Goal: Transaction & Acquisition: Purchase product/service

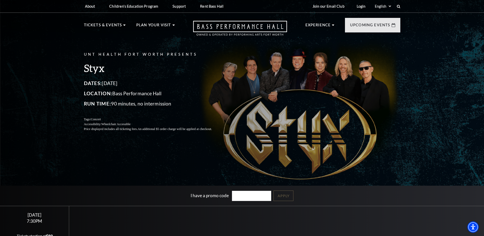
click at [146, 168] on div "UNT Health Fort Worth Presents Styx Dates: October 22, 2025 Location: Bass Perf…" at bounding box center [242, 128] width 484 height 263
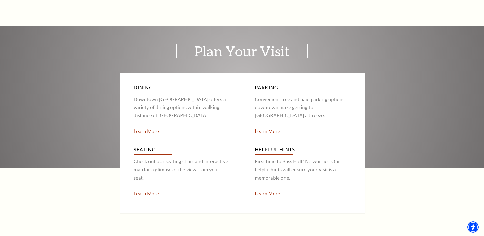
scroll to position [899, 0]
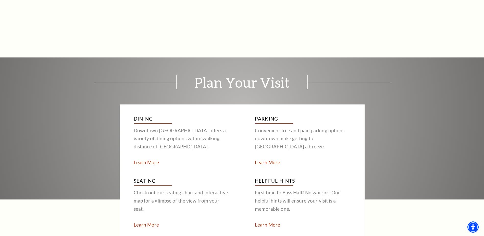
click at [148, 222] on link "Learn More" at bounding box center [147, 225] width 26 height 6
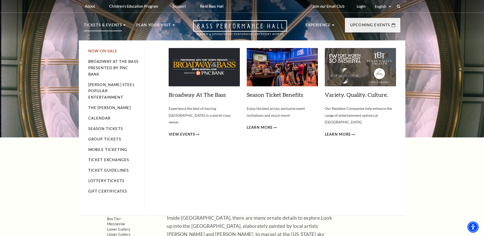
click at [112, 51] on link "Now On Sale" at bounding box center [102, 51] width 29 height 4
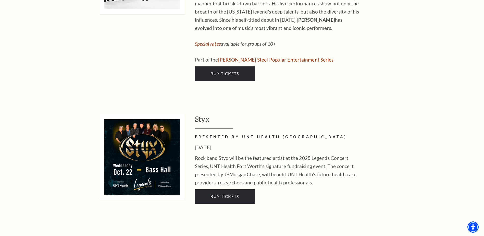
scroll to position [970, 0]
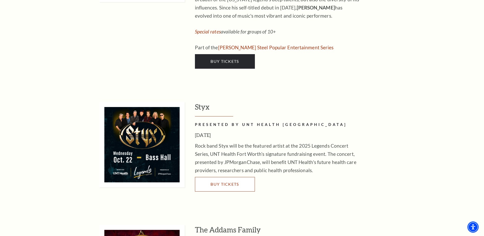
click at [221, 177] on link "Buy Tickets" at bounding box center [225, 184] width 60 height 14
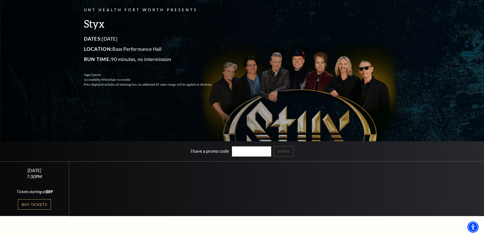
scroll to position [51, 0]
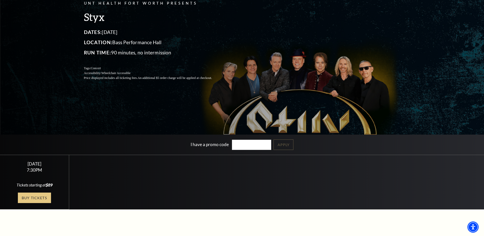
click at [36, 197] on link "Buy Tickets" at bounding box center [34, 198] width 33 height 10
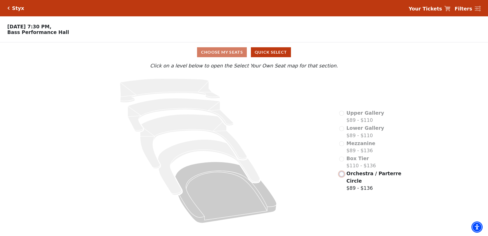
click at [341, 176] on input "Orchestra / Parterre Circle$89 - $136\a" at bounding box center [341, 174] width 5 height 5
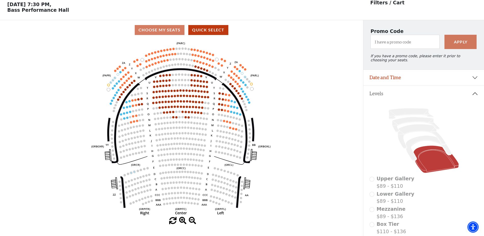
scroll to position [24, 0]
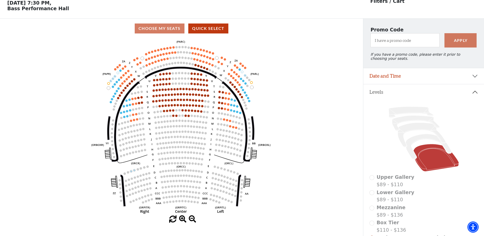
click at [170, 29] on div "Choose My Seats Quick Select" at bounding box center [181, 28] width 363 height 10
click at [382, 42] on input "I have a promo code" at bounding box center [405, 40] width 69 height 14
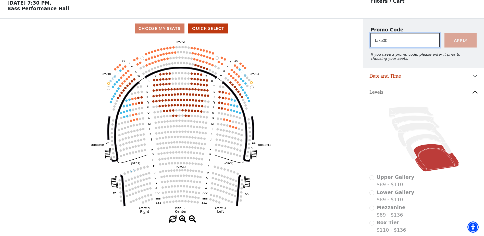
type input "take20"
click at [461, 44] on button "Apply" at bounding box center [461, 40] width 32 height 14
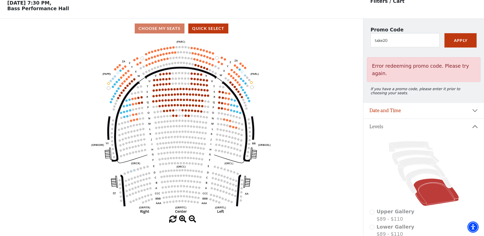
click at [314, 79] on icon "Left (ORPITL) Right (ORPITR) Center (ORPITC) ZZ AA YY BB ZA ZA (ORCL) (ORCR) (O…" at bounding box center [181, 126] width 327 height 177
click at [309, 56] on icon "Left (ORPITL) Right (ORPITR) Center (ORPITC) ZZ AA YY BB ZA ZA (ORCL) (ORCR) (O…" at bounding box center [181, 126] width 327 height 177
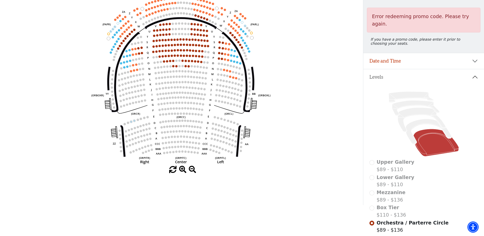
scroll to position [75, 0]
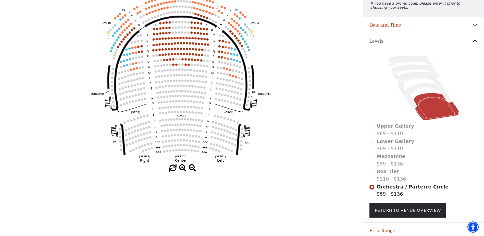
click at [294, 81] on icon "Left (ORPITL) Right (ORPITR) Center (ORPITC) ZZ AA YY BB ZA ZA (ORCL) (ORCR) (O…" at bounding box center [181, 75] width 327 height 177
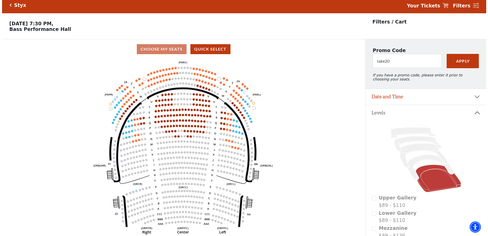
scroll to position [0, 0]
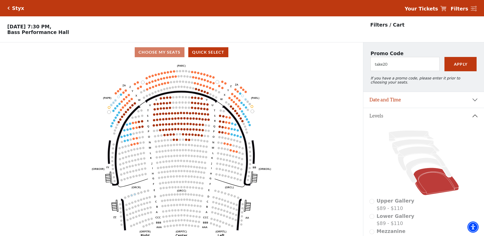
click at [286, 79] on icon "Left (ORPITL) Right (ORPITR) Center (ORPITC) ZZ AA YY BB ZA ZA (ORCL) (ORCR) (O…" at bounding box center [181, 150] width 327 height 177
click at [212, 53] on button "Quick Select" at bounding box center [208, 52] width 40 height 10
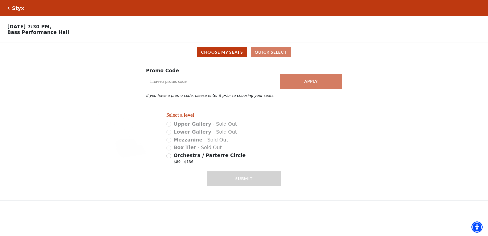
click at [269, 49] on div "Choose My Seats Quick Select" at bounding box center [244, 52] width 481 height 10
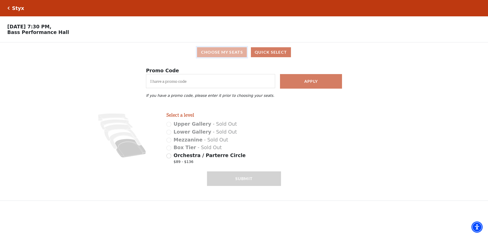
click at [231, 55] on button "Choose My Seats" at bounding box center [222, 52] width 50 height 10
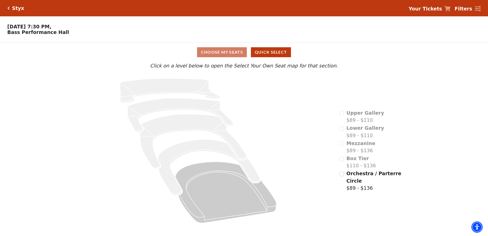
click at [8, 6] on icon "Click here to go back to filters" at bounding box center [8, 8] width 2 height 4
click at [8, 8] on icon "Click here to go back to filters" at bounding box center [8, 8] width 2 height 4
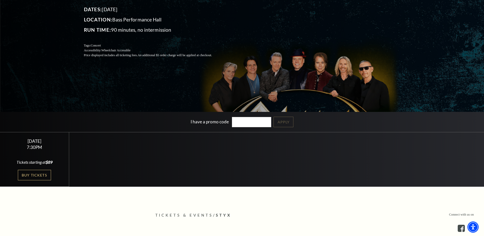
scroll to position [77, 0]
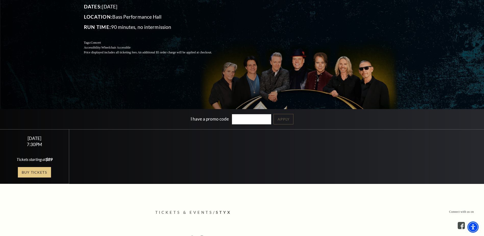
click at [37, 174] on link "Buy Tickets" at bounding box center [34, 172] width 33 height 10
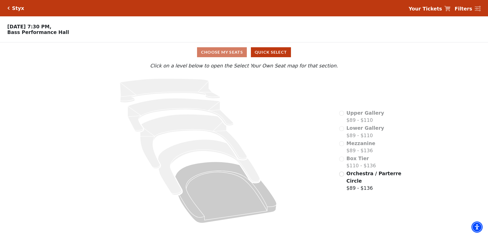
click at [233, 53] on div "Choose My Seats Quick Select" at bounding box center [244, 52] width 366 height 10
click at [354, 177] on span "Orchestra / Parterre Circle" at bounding box center [373, 177] width 55 height 13
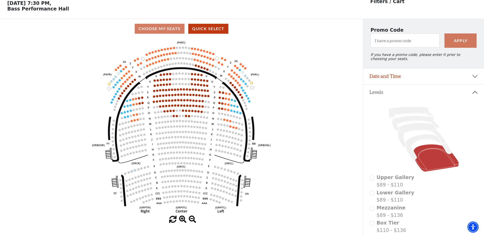
scroll to position [24, 0]
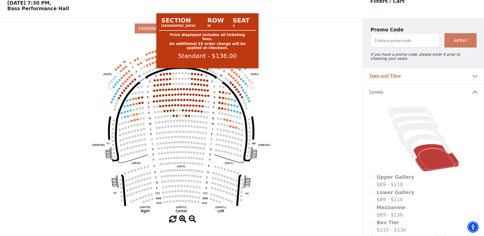
click at [208, 70] on circle at bounding box center [208, 69] width 2 height 2
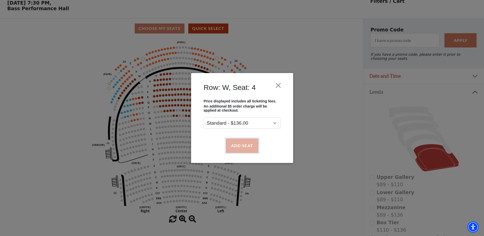
click at [244, 144] on button "Add Seat" at bounding box center [242, 145] width 33 height 14
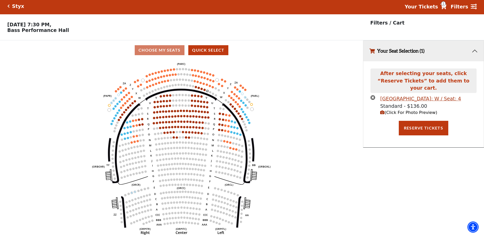
scroll to position [0, 0]
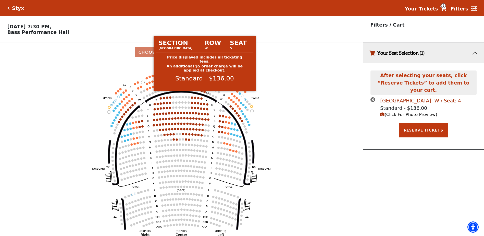
click at [205, 93] on circle at bounding box center [204, 92] width 2 height 2
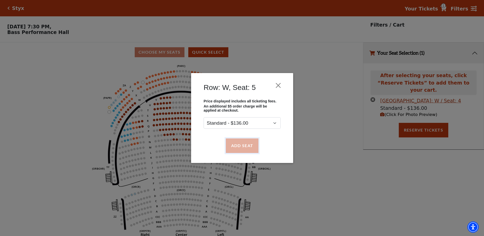
click at [238, 149] on button "Add Seat" at bounding box center [242, 145] width 33 height 14
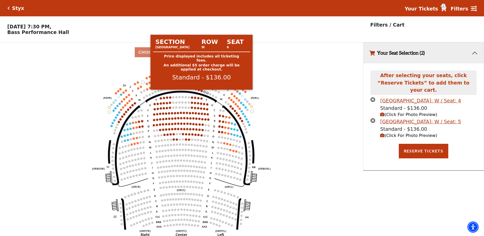
click at [202, 92] on circle at bounding box center [202, 91] width 2 height 2
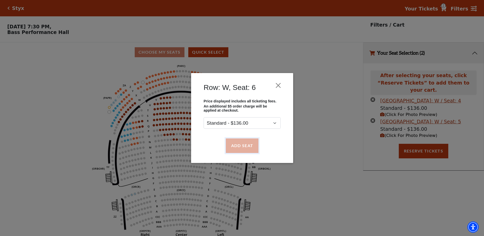
click at [245, 147] on button "Add Seat" at bounding box center [242, 145] width 33 height 14
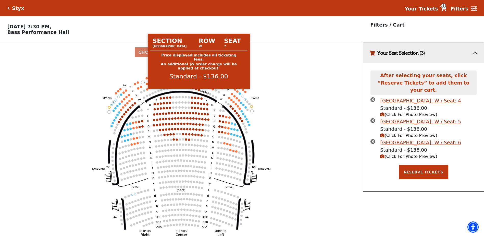
click at [198, 92] on icon "Left (ORPITL) Right (ORPITR) Center (ORPITC) ZZ AA YY BB ZA ZA (ORCL) (ORCR) (O…" at bounding box center [181, 150] width 327 height 177
click at [198, 91] on circle at bounding box center [199, 90] width 2 height 2
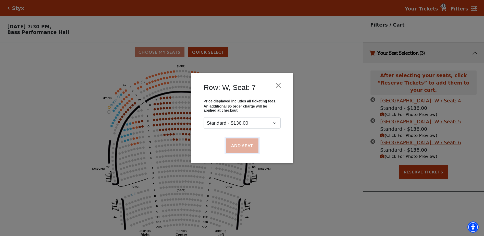
click at [239, 146] on button "Add Seat" at bounding box center [242, 145] width 33 height 14
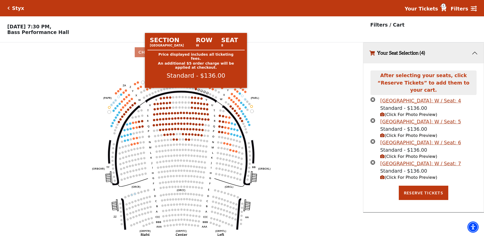
click at [196, 90] on circle at bounding box center [196, 89] width 2 height 2
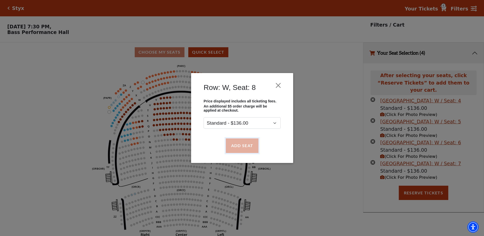
click at [237, 148] on button "Add Seat" at bounding box center [242, 145] width 33 height 14
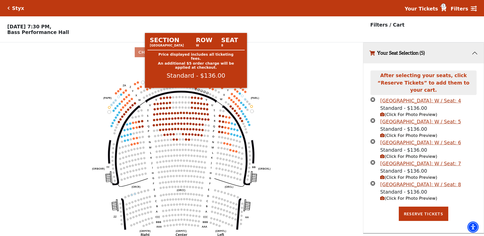
click at [196, 90] on circle at bounding box center [196, 89] width 2 height 2
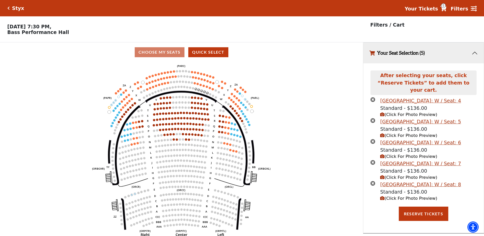
click at [374, 97] on icon "times-circle" at bounding box center [373, 99] width 5 height 5
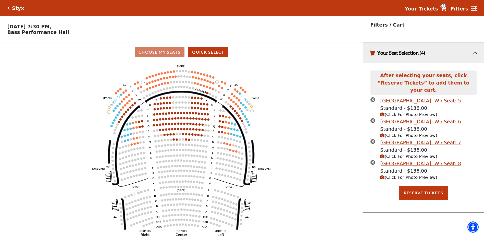
click at [414, 175] on span "(Click For Photo Preview)" at bounding box center [408, 177] width 57 height 5
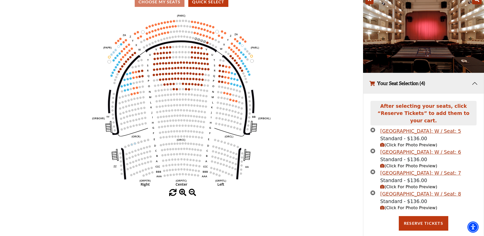
scroll to position [52, 0]
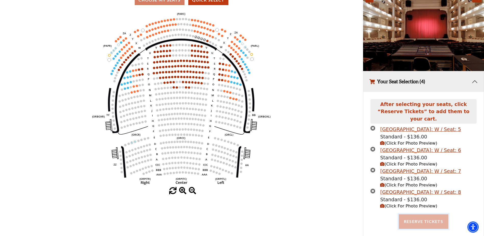
click at [420, 215] on button "Reserve Tickets" at bounding box center [424, 221] width 50 height 14
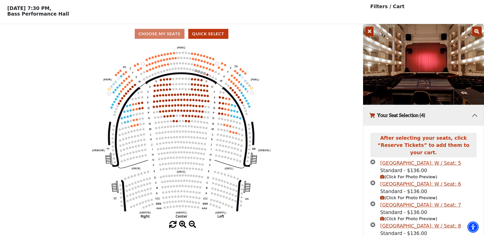
scroll to position [0, 0]
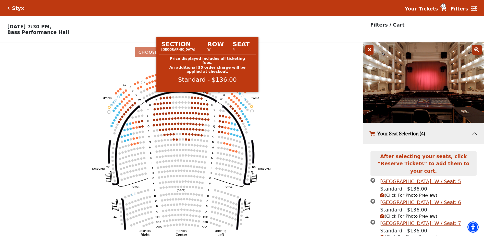
click at [207, 94] on circle at bounding box center [208, 93] width 2 height 2
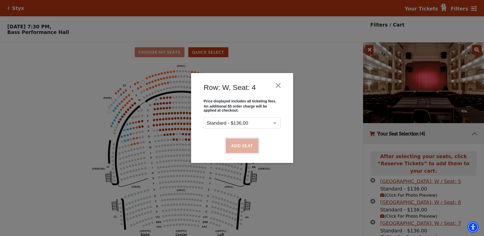
click at [249, 146] on button "Add Seat" at bounding box center [242, 145] width 33 height 14
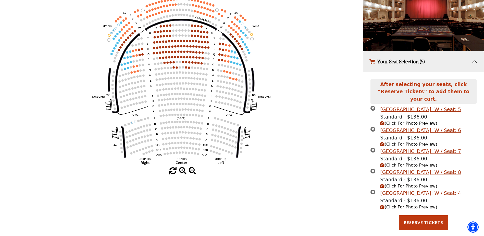
scroll to position [73, 0]
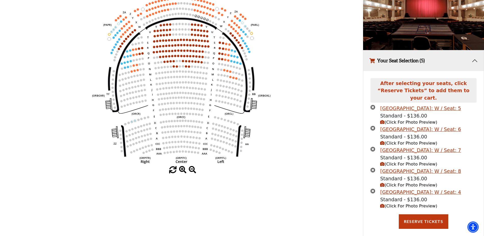
click at [373, 167] on icon "times-circle" at bounding box center [373, 169] width 5 height 5
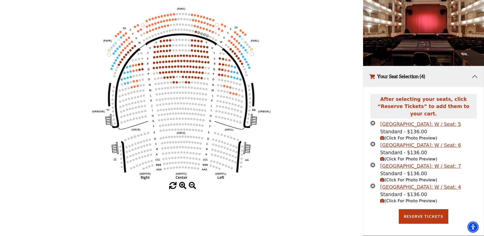
scroll to position [52, 0]
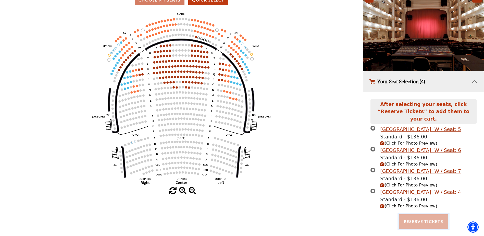
click at [424, 217] on button "Reserve Tickets" at bounding box center [424, 221] width 50 height 14
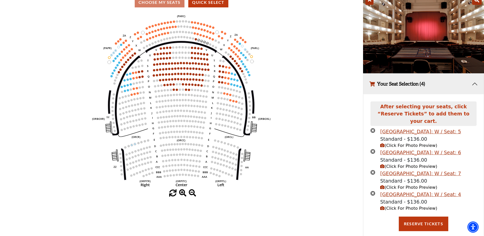
scroll to position [51, 0]
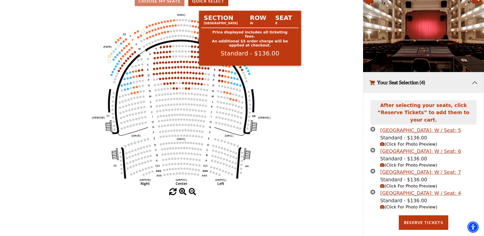
click at [195, 39] on circle at bounding box center [196, 38] width 2 height 2
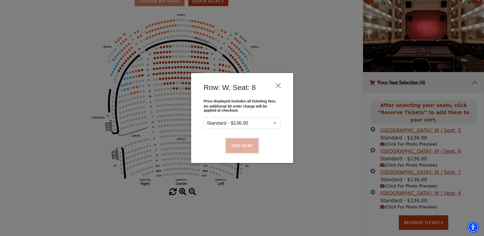
click at [242, 146] on button "Add Seat" at bounding box center [242, 145] width 33 height 14
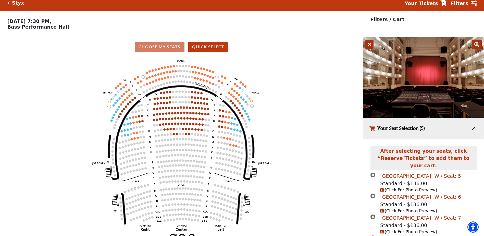
scroll to position [0, 0]
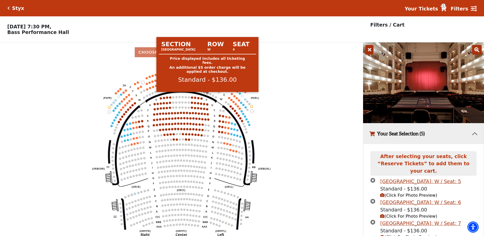
click at [207, 94] on circle at bounding box center [208, 93] width 2 height 2
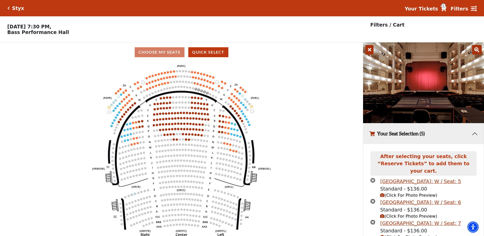
drag, startPoint x: 320, startPoint y: 95, endPoint x: 310, endPoint y: 94, distance: 10.3
click at [321, 95] on icon "Left (ORPITL) Right (ORPITR) Center (ORPITC) ZZ AA YY BB ZA ZA (ORCL) (ORCR) (O…" at bounding box center [181, 150] width 327 height 177
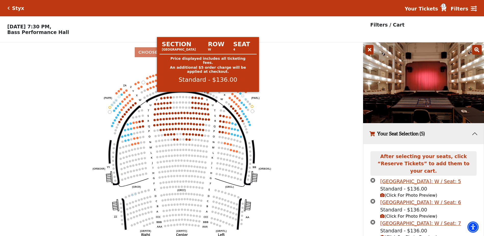
click at [208, 94] on circle at bounding box center [208, 93] width 2 height 2
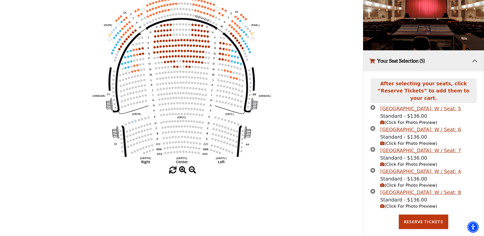
scroll to position [73, 0]
click at [373, 105] on icon "times-circle" at bounding box center [373, 107] width 5 height 5
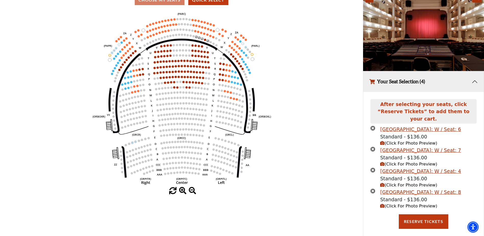
click at [373, 147] on icon "times-circle" at bounding box center [373, 149] width 5 height 5
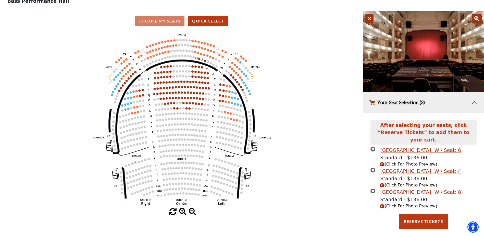
click at [373, 167] on icon "times-circle" at bounding box center [373, 169] width 5 height 5
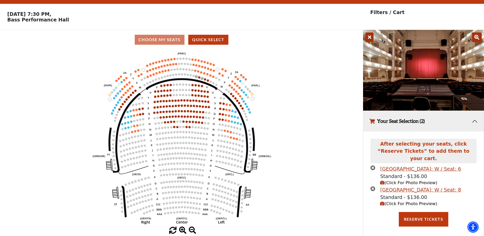
click at [373, 186] on icon "times-circle" at bounding box center [373, 188] width 5 height 5
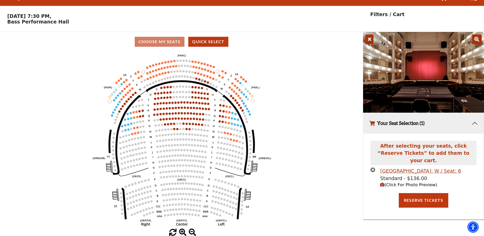
click at [374, 167] on icon "times-circle" at bounding box center [373, 169] width 5 height 5
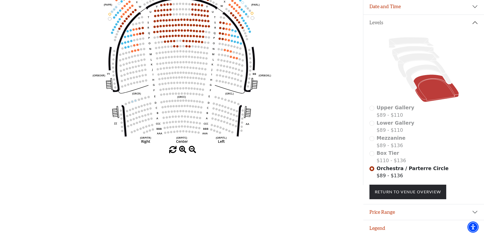
scroll to position [0, 0]
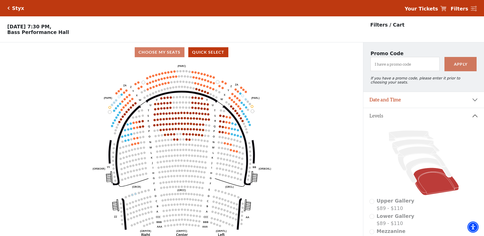
click at [310, 111] on icon "Left (ORPITL) Right (ORPITR) Center (ORPITC) ZZ AA YY BB ZA ZA (ORCL) (ORCR) (O…" at bounding box center [181, 150] width 327 height 177
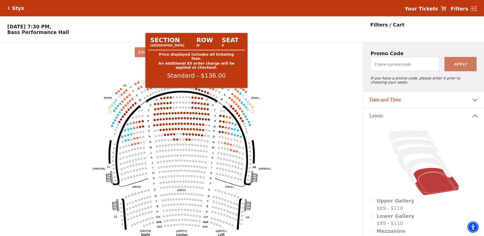
click at [197, 90] on circle at bounding box center [196, 89] width 2 height 2
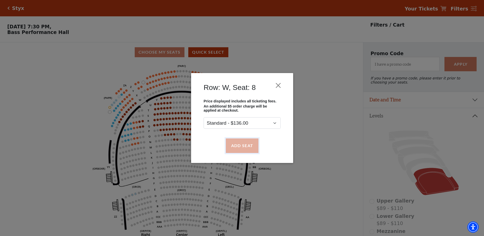
click at [237, 146] on button "Add Seat" at bounding box center [242, 145] width 33 height 14
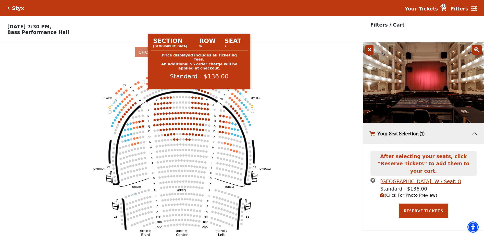
click at [199, 91] on circle at bounding box center [199, 90] width 2 height 2
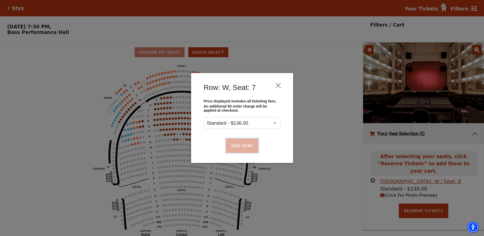
click at [239, 146] on button "Add Seat" at bounding box center [242, 145] width 33 height 14
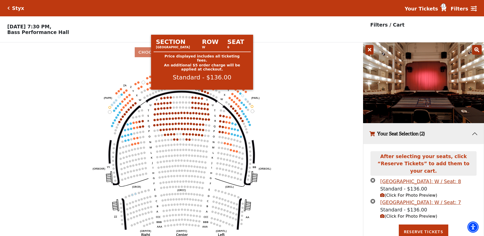
click at [202, 92] on circle at bounding box center [202, 91] width 2 height 2
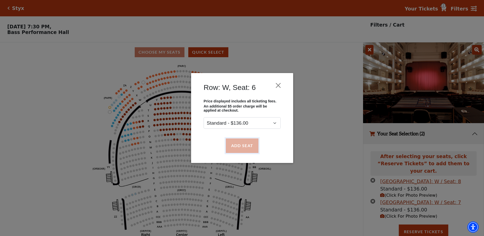
click at [248, 147] on button "Add Seat" at bounding box center [242, 145] width 33 height 14
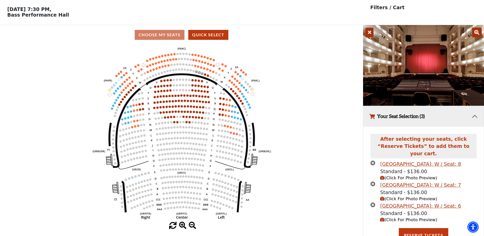
scroll to position [19, 0]
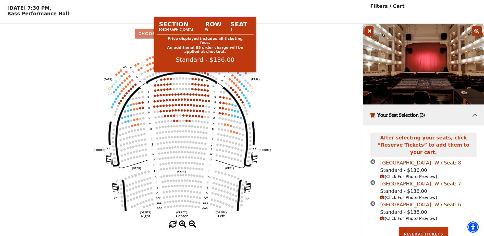
click at [205, 74] on circle at bounding box center [205, 73] width 2 height 2
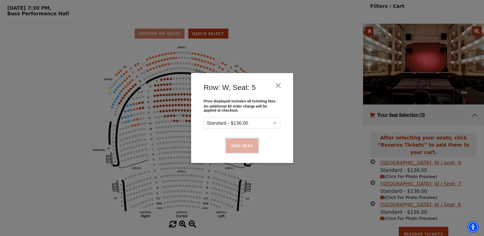
click at [238, 144] on button "Add Seat" at bounding box center [242, 145] width 33 height 14
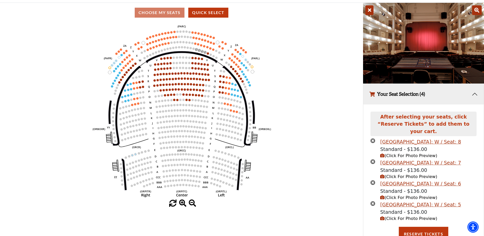
scroll to position [0, 0]
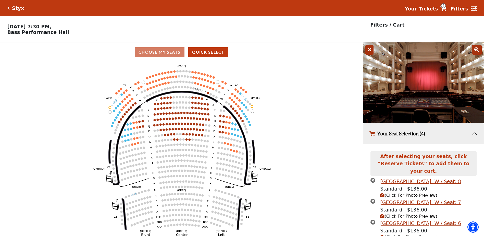
click at [275, 141] on icon "Left (ORPITL) Right (ORPITR) Center (ORPITC) ZZ AA YY BB ZA ZA (ORCL) (ORCR) (O…" at bounding box center [181, 150] width 327 height 177
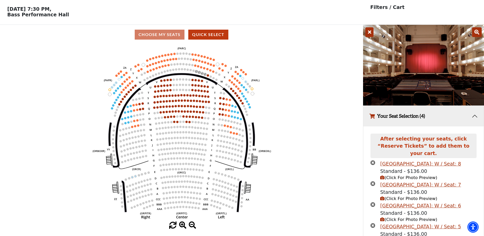
scroll to position [27, 0]
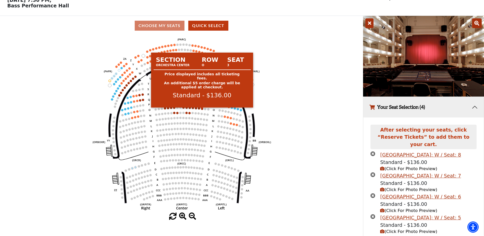
click at [202, 110] on circle at bounding box center [202, 108] width 2 height 2
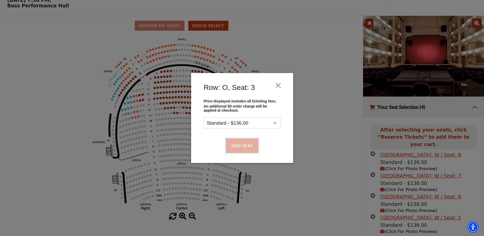
click at [236, 146] on button "Add Seat" at bounding box center [242, 145] width 33 height 14
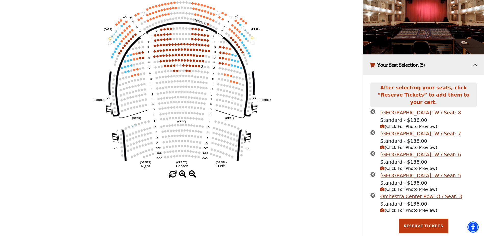
scroll to position [73, 0]
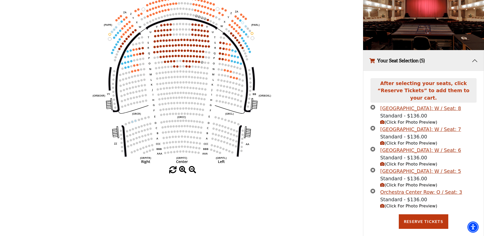
click at [412, 203] on span "(Click For Photo Preview)" at bounding box center [408, 205] width 57 height 5
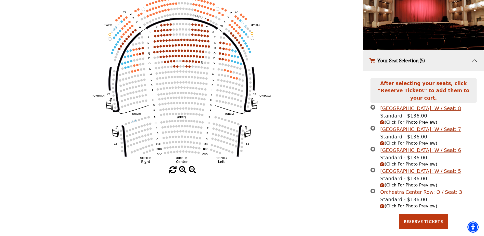
click at [373, 188] on icon "times-circle" at bounding box center [373, 190] width 5 height 5
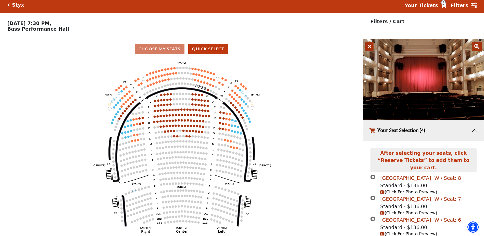
scroll to position [1, 0]
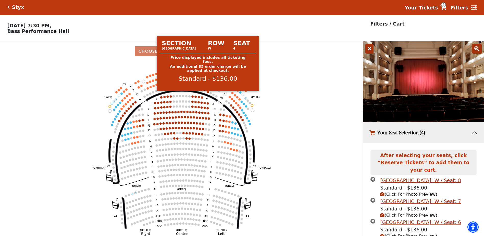
click at [208, 93] on circle at bounding box center [208, 92] width 2 height 2
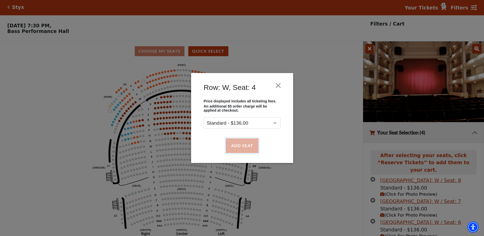
click at [251, 143] on button "Add Seat" at bounding box center [242, 145] width 33 height 14
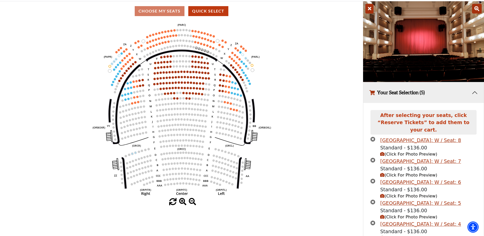
scroll to position [73, 0]
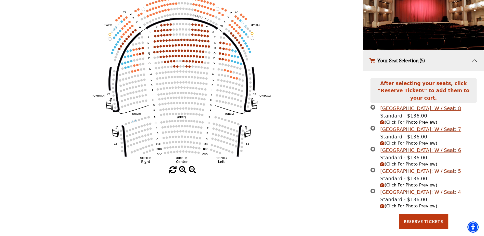
click at [418, 167] on div "Parterre Circle Center Row: W / Seat: 5" at bounding box center [420, 170] width 81 height 7
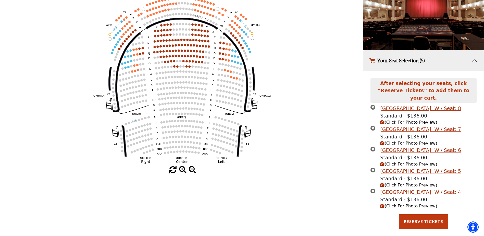
click at [398, 183] on span "(Click For Photo Preview)" at bounding box center [408, 185] width 57 height 5
click at [400, 183] on span "(Click For Photo Preview)" at bounding box center [408, 185] width 57 height 5
click at [388, 141] on span "(Click For Photo Preview)" at bounding box center [408, 143] width 57 height 5
click at [384, 141] on icon "(Click For Photo Preview)" at bounding box center [382, 143] width 4 height 4
click at [422, 105] on div "Parterre Circle Center Row: W / Seat: 8" at bounding box center [420, 108] width 81 height 7
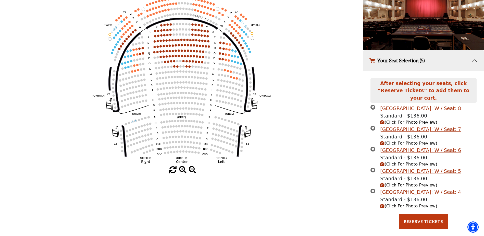
click at [419, 105] on div "Parterre Circle Center Row: W / Seat: 8" at bounding box center [420, 108] width 81 height 7
click at [383, 120] on icon "button" at bounding box center [382, 122] width 4 height 4
click at [402, 120] on span "(Click For Photo Preview)" at bounding box center [408, 122] width 57 height 5
click at [420, 203] on span "(Click For Photo Preview)" at bounding box center [408, 205] width 57 height 5
click at [385, 203] on span "(Click For Photo Preview)" at bounding box center [408, 205] width 57 height 5
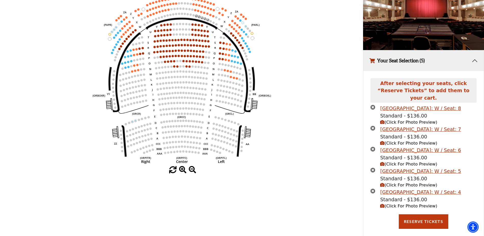
click at [385, 203] on span "(Click For Photo Preview)" at bounding box center [408, 205] width 57 height 5
click at [390, 203] on span "(Click For Photo Preview)" at bounding box center [408, 205] width 57 height 5
click at [430, 188] on div "Parterre Circle Center Row: W / Seat: 4" at bounding box center [420, 191] width 81 height 7
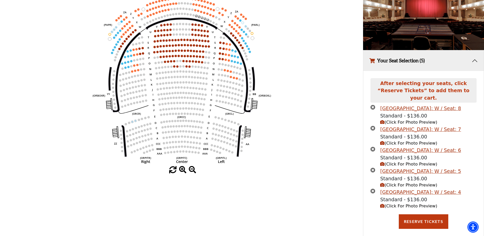
click at [393, 120] on span "(Click For Photo Preview)" at bounding box center [408, 122] width 57 height 5
click at [390, 126] on div "Parterre Circle Center Row: W / Seat: 7" at bounding box center [420, 129] width 81 height 7
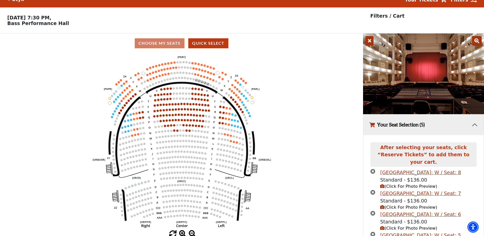
scroll to position [0, 0]
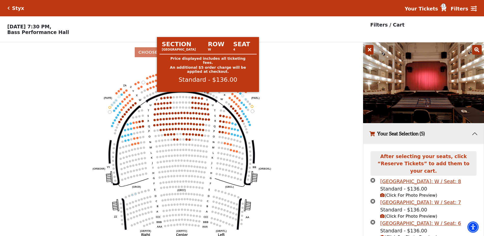
click at [208, 94] on circle at bounding box center [208, 93] width 2 height 2
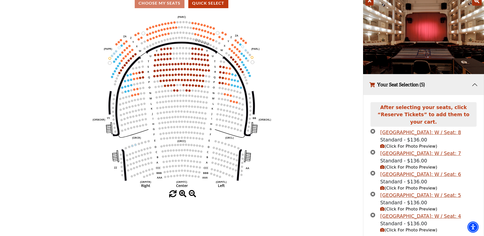
scroll to position [51, 0]
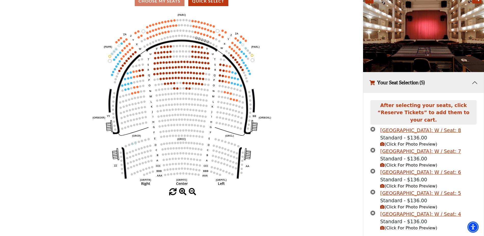
click at [373, 127] on icon "times-circle" at bounding box center [373, 129] width 5 height 5
click at [373, 148] on icon "times-circle" at bounding box center [373, 150] width 5 height 5
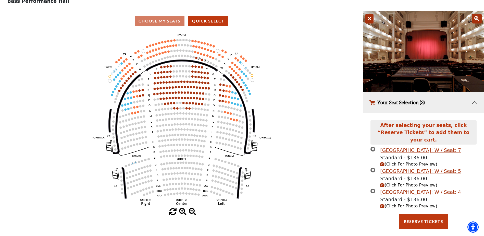
click at [373, 167] on icon "times-circle" at bounding box center [373, 169] width 5 height 5
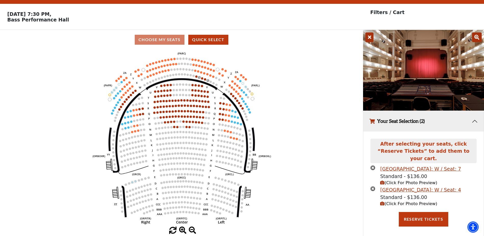
click at [372, 186] on icon "times-circle" at bounding box center [373, 188] width 5 height 5
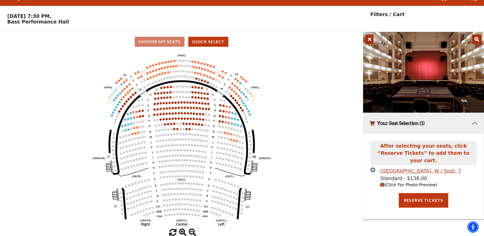
click at [374, 167] on icon "times-circle" at bounding box center [373, 169] width 5 height 5
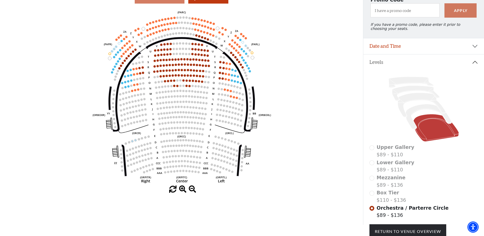
scroll to position [0, 0]
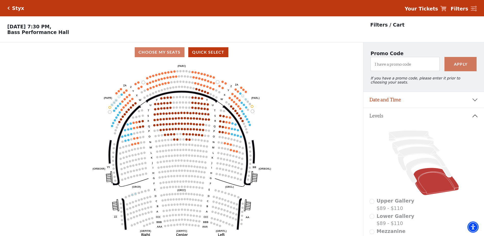
click at [309, 172] on icon "Left (ORPITL) Right (ORPITR) Center (ORPITC) ZZ AA YY BB ZA ZA (ORCL) (ORCR) (O…" at bounding box center [181, 150] width 327 height 177
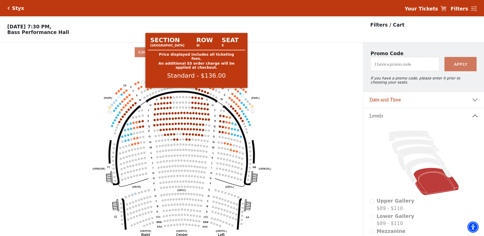
click at [197, 90] on circle at bounding box center [196, 89] width 2 height 2
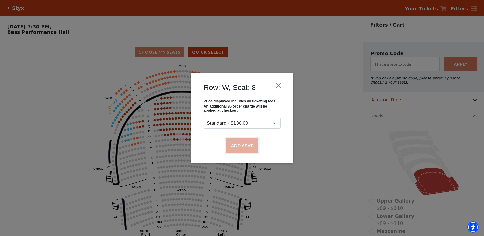
click at [243, 146] on button "Add Seat" at bounding box center [242, 145] width 33 height 14
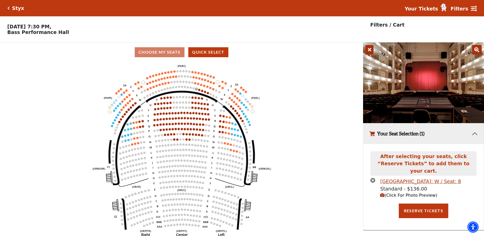
click at [404, 193] on span "(Click For Photo Preview)" at bounding box center [408, 195] width 57 height 5
click at [384, 193] on icon "button" at bounding box center [382, 195] width 4 height 4
click at [407, 187] on div "Standard - $136.00" at bounding box center [420, 188] width 81 height 7
click at [409, 193] on span "(Click For Photo Preview)" at bounding box center [408, 195] width 57 height 5
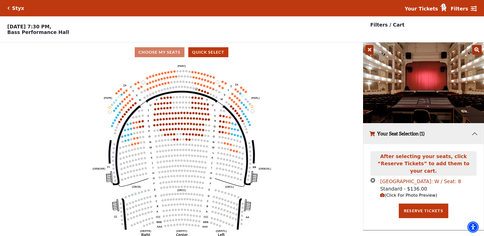
click at [415, 178] on div "Parterre Circle Center Row: W / Seat: 8" at bounding box center [420, 181] width 81 height 7
click at [417, 193] on span "(Click For Photo Preview)" at bounding box center [408, 195] width 57 height 5
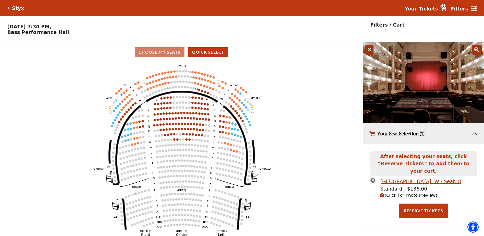
click at [417, 193] on span "(Click For Photo Preview)" at bounding box center [408, 195] width 57 height 5
click at [381, 193] on icon "button" at bounding box center [382, 195] width 4 height 4
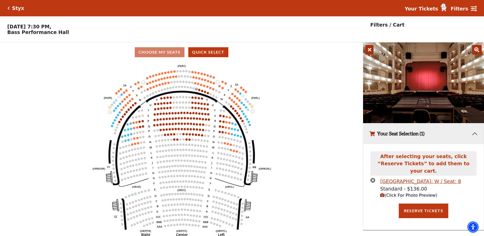
click at [381, 193] on icon "button" at bounding box center [382, 195] width 4 height 4
click at [374, 178] on icon "times-circle" at bounding box center [373, 180] width 5 height 5
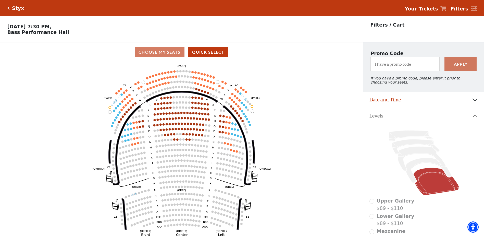
click at [8, 8] on icon "Click here to go back to filters" at bounding box center [8, 8] width 2 height 4
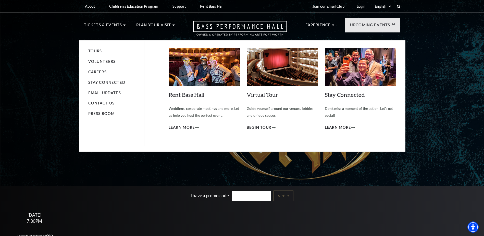
click at [312, 23] on p "Experience" at bounding box center [319, 26] width 26 height 9
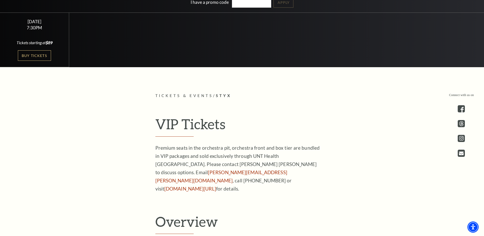
scroll to position [128, 0]
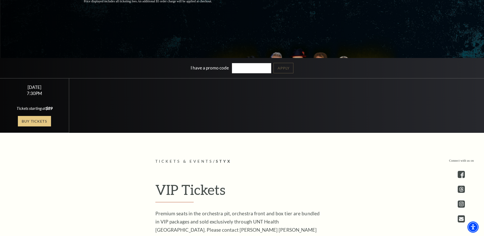
click at [33, 119] on link "Buy Tickets" at bounding box center [34, 121] width 33 height 10
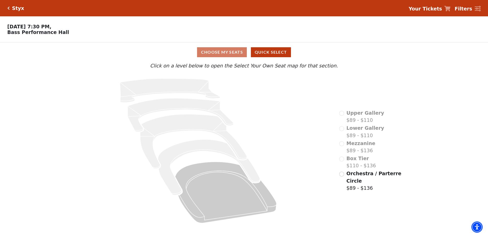
click at [223, 55] on div "Choose My Seats Quick Select" at bounding box center [244, 52] width 366 height 10
click at [353, 177] on span "Orchestra / Parterre Circle" at bounding box center [373, 177] width 55 height 13
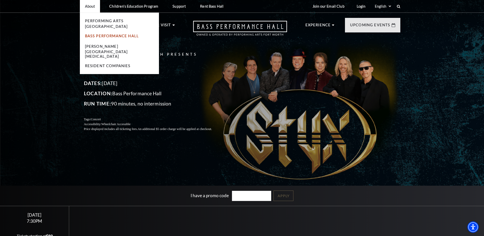
click at [114, 34] on link "Bass Performance Hall" at bounding box center [112, 36] width 54 height 4
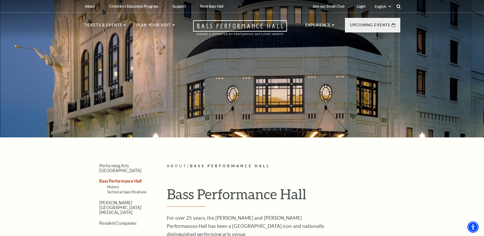
click at [399, 6] on icon at bounding box center [399, 6] width 5 height 5
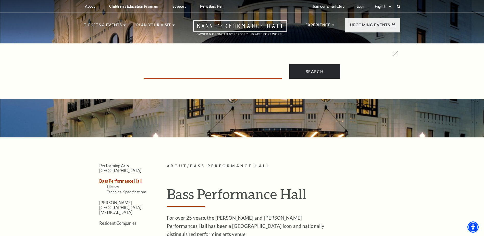
click at [205, 74] on input "Text field" at bounding box center [213, 73] width 138 height 10
type input "seating"
click at [290, 64] on input "Search" at bounding box center [315, 71] width 51 height 14
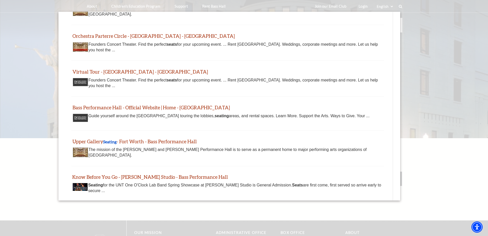
scroll to position [153, 0]
click at [159, 139] on link "Upper Gallery Seating - Fort Worth - Bass Performance Hall" at bounding box center [134, 141] width 124 height 6
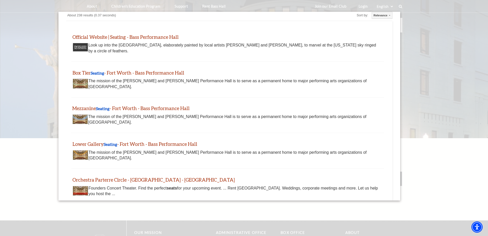
scroll to position [0, 0]
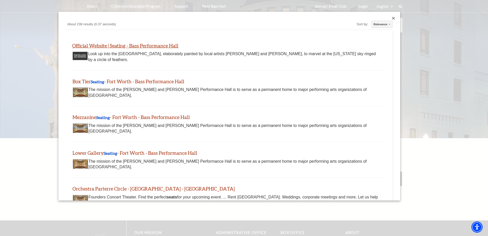
click at [131, 46] on link "Official Website | Seating - Bass Performance Hall" at bounding box center [125, 46] width 106 height 6
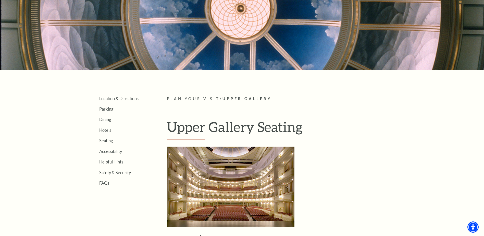
scroll to position [77, 0]
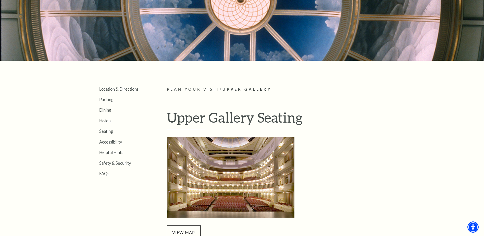
click at [234, 179] on img "Upper Gallery Seatin - open in a new tab" at bounding box center [231, 177] width 128 height 80
click at [107, 132] on link "Seating" at bounding box center [106, 131] width 14 height 5
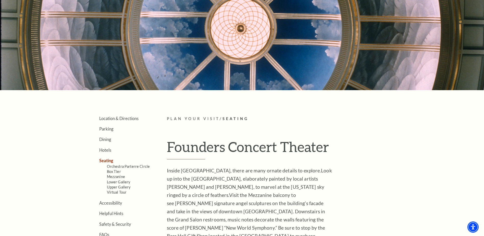
scroll to position [77, 0]
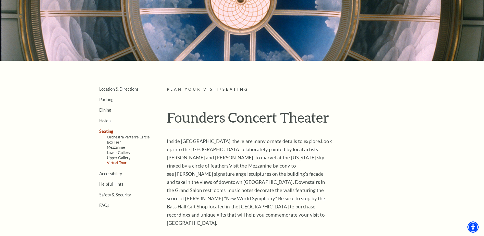
click at [121, 162] on link "Virtual Tour" at bounding box center [117, 163] width 20 height 4
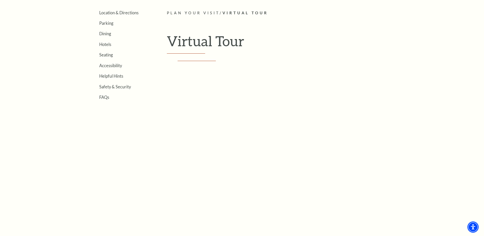
scroll to position [153, 0]
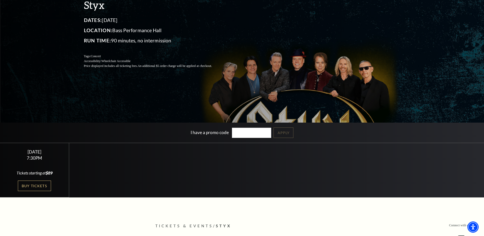
scroll to position [128, 0]
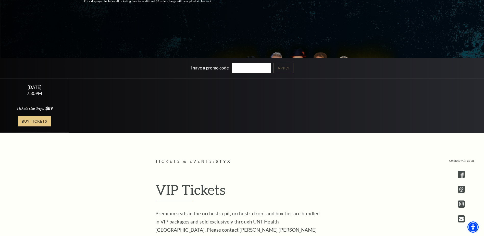
click at [34, 120] on link "Buy Tickets" at bounding box center [34, 121] width 33 height 10
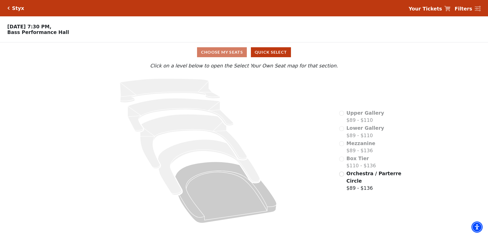
click at [365, 176] on span "Orchestra / Parterre Circle" at bounding box center [373, 177] width 55 height 13
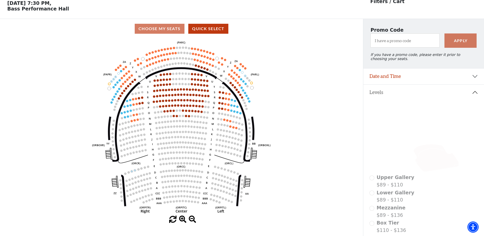
scroll to position [24, 0]
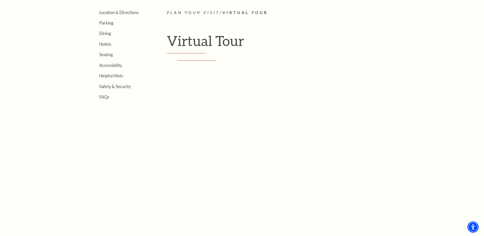
click at [381, 67] on div "Empty heading" at bounding box center [284, 141] width 222 height 161
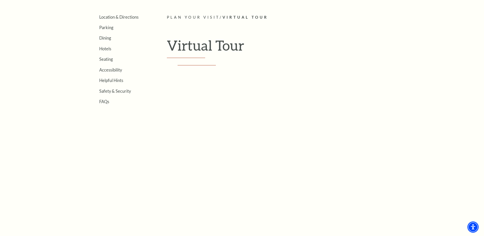
scroll to position [14, 0]
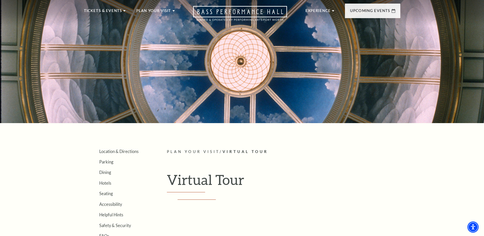
click at [261, 153] on span "Virtual Tour" at bounding box center [246, 151] width 46 height 4
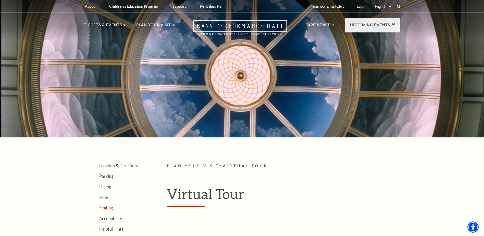
click at [105, 208] on link "Seating" at bounding box center [106, 207] width 14 height 5
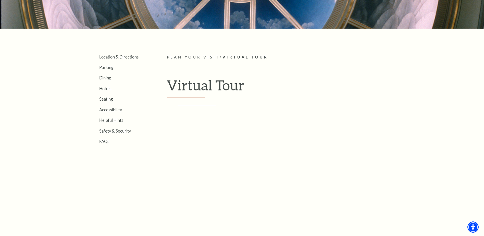
scroll to position [102, 0]
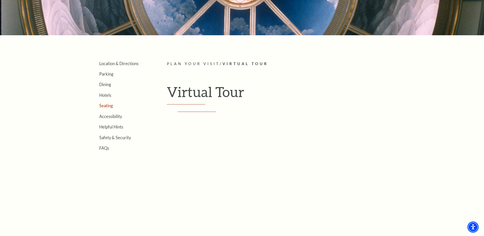
click at [107, 106] on link "Seating" at bounding box center [106, 105] width 14 height 5
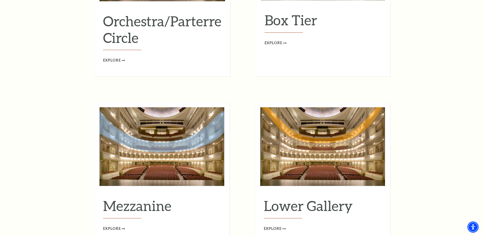
scroll to position [460, 0]
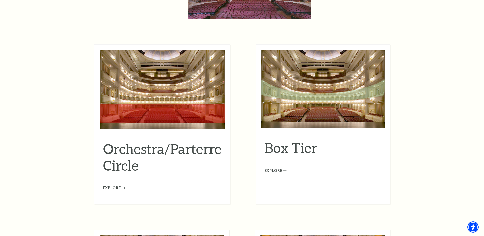
click at [123, 140] on h2 "Orchestra/Parterre Circle" at bounding box center [162, 159] width 118 height 38
click at [113, 185] on span "Explore" at bounding box center [112, 188] width 18 height 6
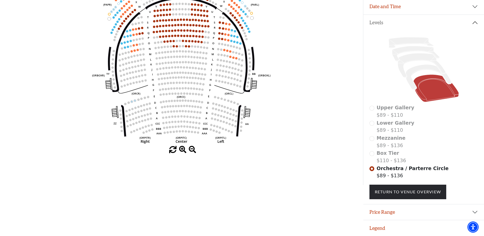
scroll to position [97, 0]
click at [398, 168] on span "Orchestra / Parterre Circle" at bounding box center [413, 168] width 72 height 6
click at [432, 94] on icon at bounding box center [436, 88] width 45 height 27
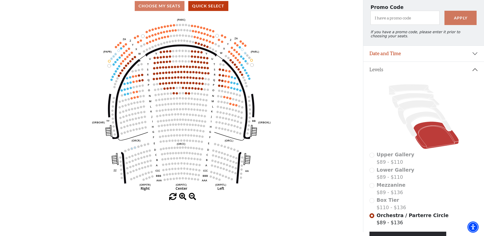
scroll to position [46, 0]
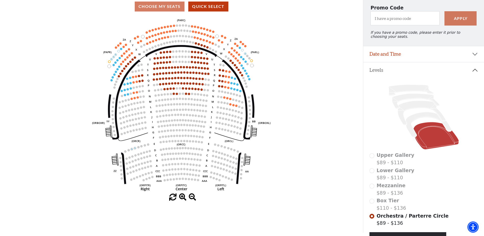
click at [414, 219] on span "Orchestra / Parterre Circle" at bounding box center [413, 216] width 72 height 6
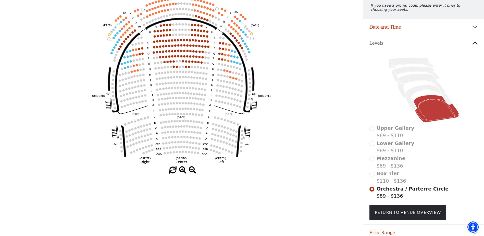
scroll to position [97, 0]
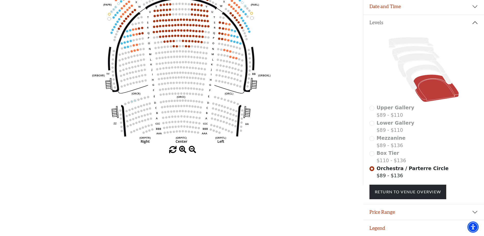
click at [425, 167] on span "Orchestra / Parterre Circle" at bounding box center [413, 168] width 72 height 6
click at [388, 168] on span "Orchestra / Parterre Circle" at bounding box center [413, 168] width 72 height 6
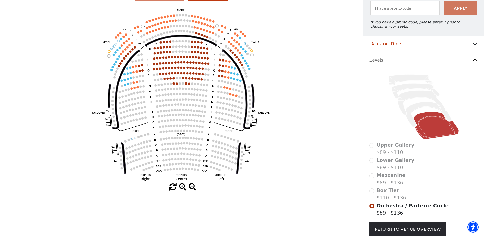
scroll to position [46, 0]
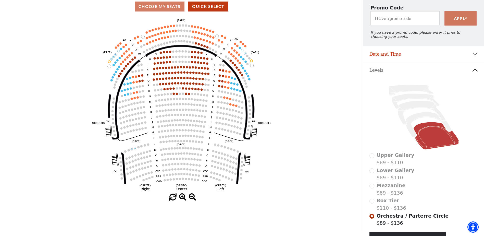
click at [437, 141] on icon at bounding box center [436, 135] width 45 height 27
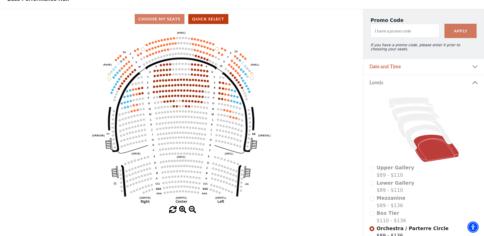
scroll to position [26, 0]
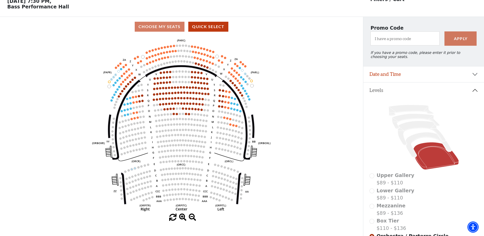
click at [439, 163] on icon at bounding box center [436, 155] width 45 height 27
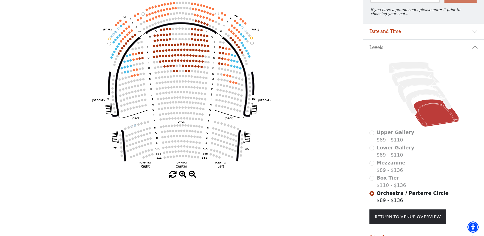
scroll to position [0, 0]
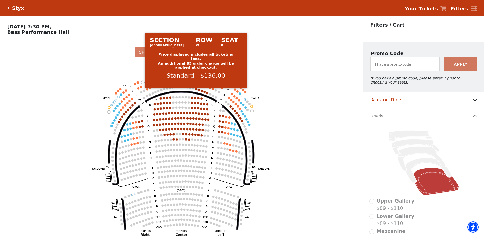
click at [196, 90] on circle at bounding box center [196, 89] width 2 height 2
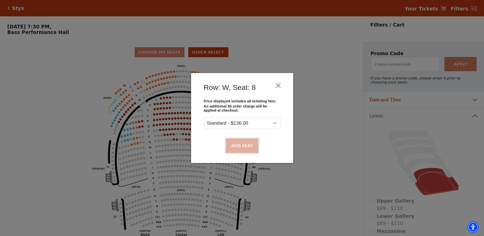
click at [242, 145] on button "Add Seat" at bounding box center [242, 145] width 33 height 14
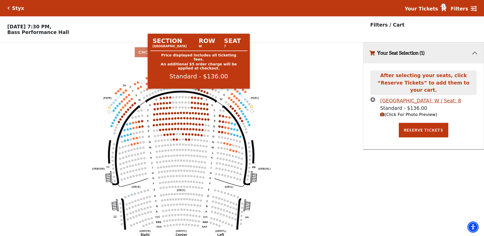
click at [199, 91] on circle at bounding box center [199, 90] width 2 height 2
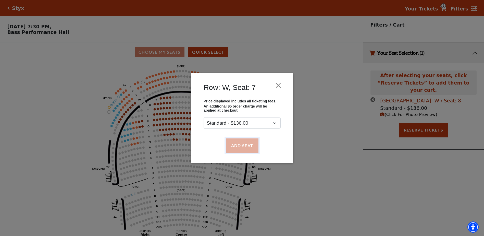
click at [237, 142] on button "Add Seat" at bounding box center [242, 145] width 33 height 14
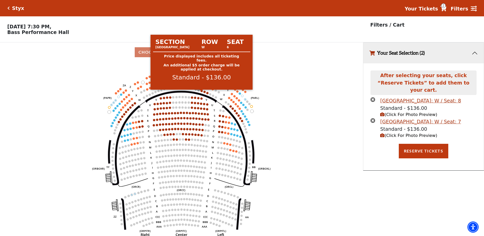
click at [202, 92] on circle at bounding box center [202, 91] width 2 height 2
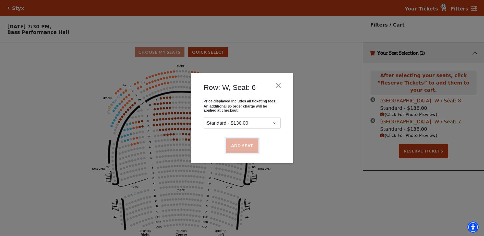
click at [243, 147] on button "Add Seat" at bounding box center [242, 145] width 33 height 14
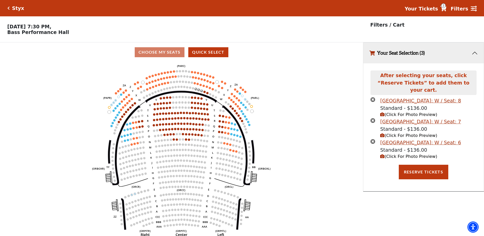
click at [205, 93] on use "Seat Selected" at bounding box center [204, 92] width 3 height 3
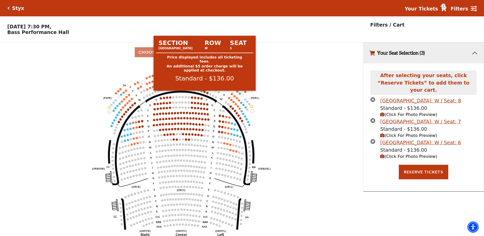
click at [204, 93] on circle at bounding box center [204, 92] width 2 height 2
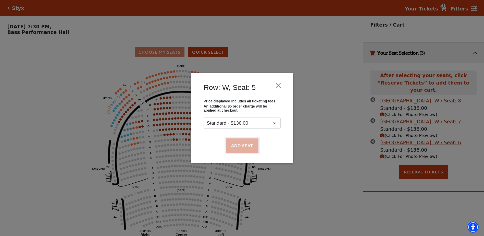
click at [235, 148] on button "Add Seat" at bounding box center [242, 145] width 33 height 14
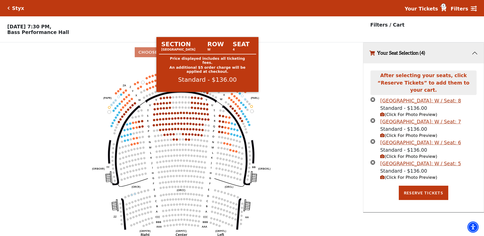
click at [207, 94] on circle at bounding box center [208, 93] width 2 height 2
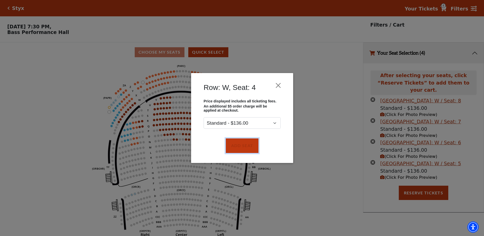
drag, startPoint x: 232, startPoint y: 148, endPoint x: 244, endPoint y: 161, distance: 17.7
click at [232, 148] on button "Add Seat" at bounding box center [242, 145] width 33 height 14
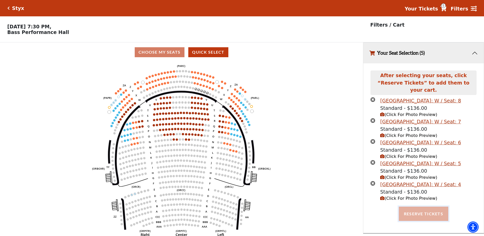
click at [425, 209] on button "Reserve Tickets" at bounding box center [424, 214] width 50 height 14
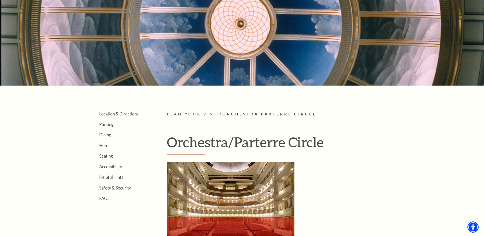
scroll to position [128, 0]
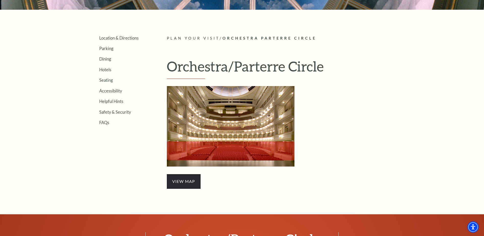
click at [189, 180] on span "view map" at bounding box center [184, 181] width 34 height 14
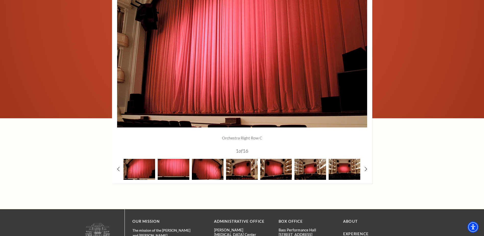
scroll to position [434, 0]
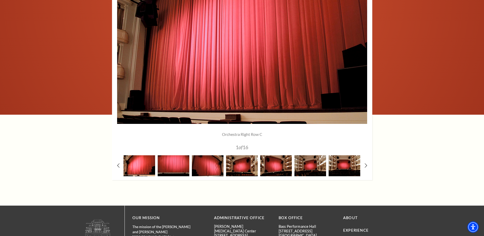
click at [141, 169] on img at bounding box center [140, 165] width 32 height 21
click at [176, 167] on img at bounding box center [174, 165] width 32 height 21
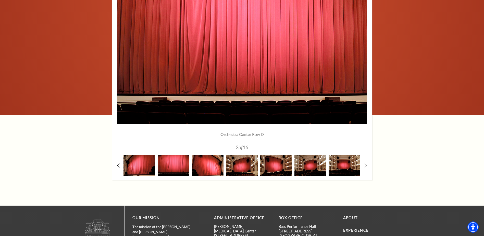
click at [214, 162] on img at bounding box center [208, 165] width 32 height 21
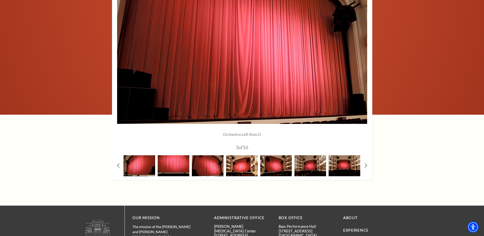
click at [247, 164] on img at bounding box center [242, 165] width 32 height 21
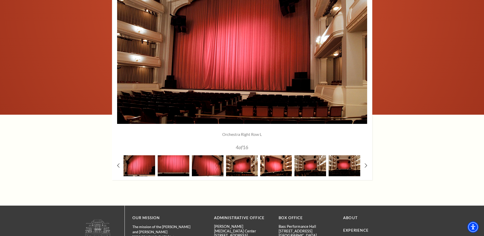
click at [276, 170] on img at bounding box center [276, 165] width 32 height 21
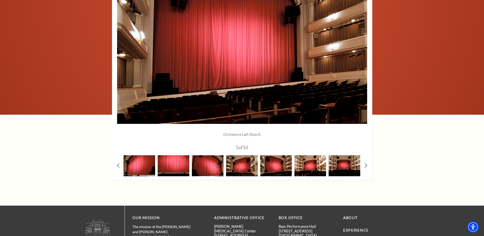
click at [313, 165] on img at bounding box center [311, 165] width 32 height 21
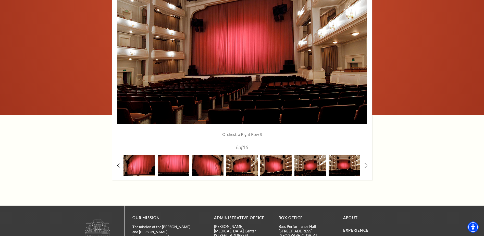
click at [366, 165] on icon at bounding box center [365, 165] width 3 height 5
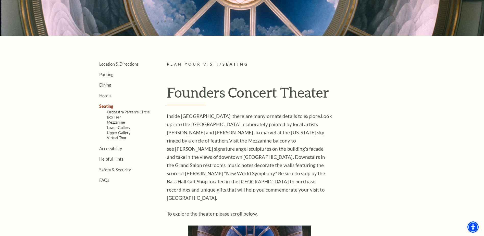
scroll to position [102, 0]
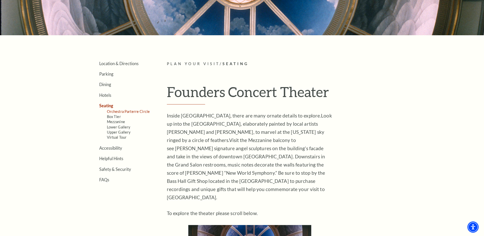
click at [140, 111] on link "Orchestra Parterre Circle" at bounding box center [128, 111] width 43 height 4
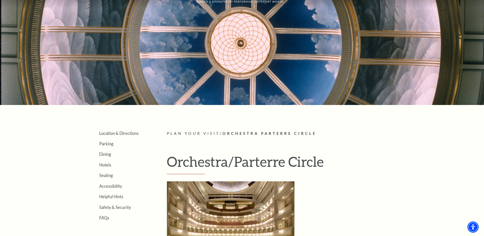
scroll to position [102, 0]
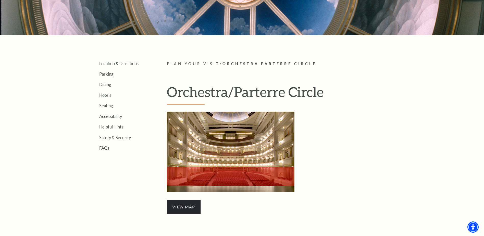
click at [183, 209] on span "view map" at bounding box center [184, 207] width 34 height 14
click at [107, 106] on link "Seating" at bounding box center [106, 105] width 14 height 5
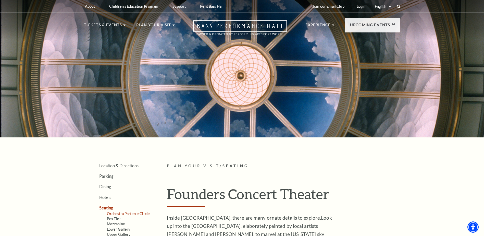
click at [134, 214] on link "Orchestra Parterre Circle" at bounding box center [128, 213] width 43 height 4
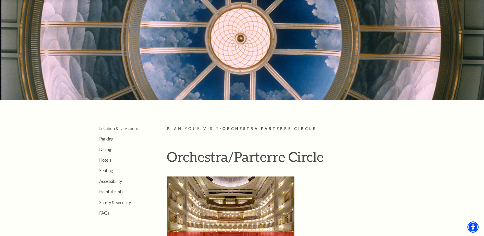
scroll to position [26, 0]
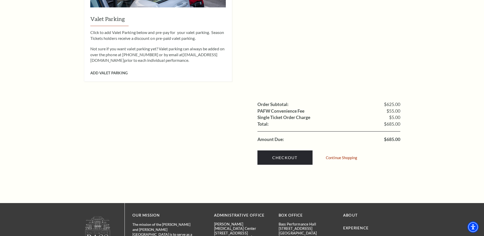
scroll to position [536, 0]
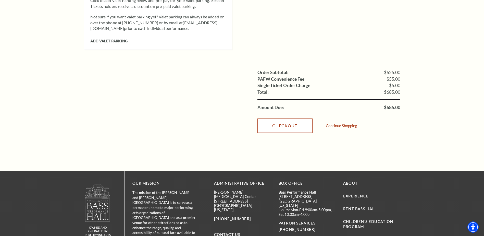
click at [298, 118] on link "Checkout" at bounding box center [285, 125] width 55 height 14
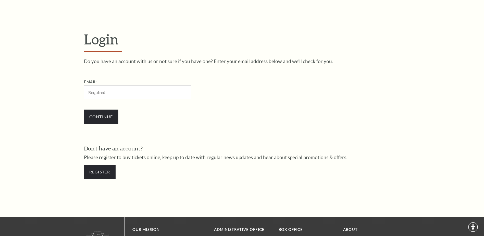
scroll to position [171, 0]
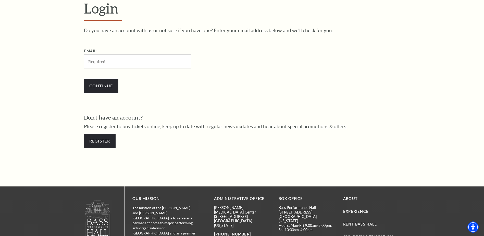
click at [127, 64] on input "Email:" at bounding box center [137, 61] width 107 height 14
type input "[EMAIL_ADDRESS][DOMAIN_NAME]"
click at [105, 86] on input "Continue" at bounding box center [101, 86] width 34 height 14
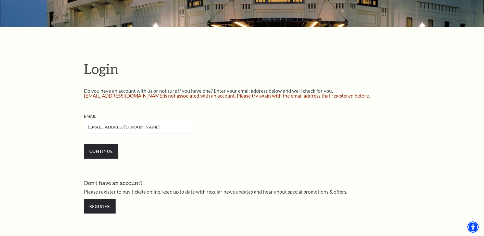
scroll to position [187, 0]
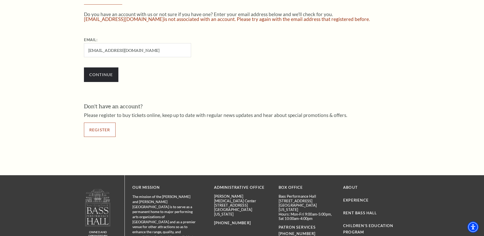
click at [103, 128] on link "Register" at bounding box center [100, 130] width 32 height 14
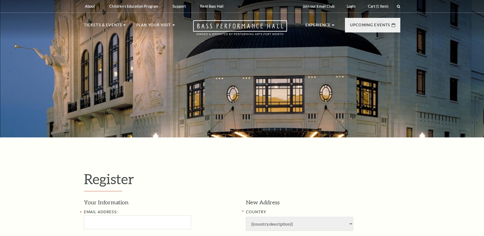
select select "1"
select select "[GEOGRAPHIC_DATA]"
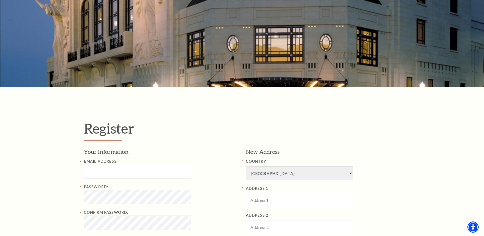
scroll to position [51, 0]
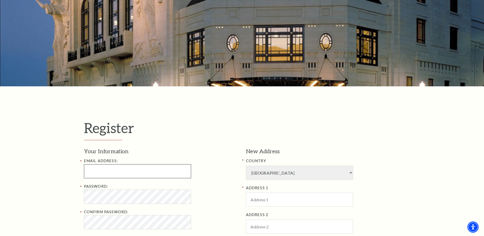
click at [116, 173] on input "Email Address:" at bounding box center [137, 171] width 107 height 14
type input "[EMAIL_ADDRESS][DOMAIN_NAME]"
type input "[PERSON_NAME]"
type input "8173365551"
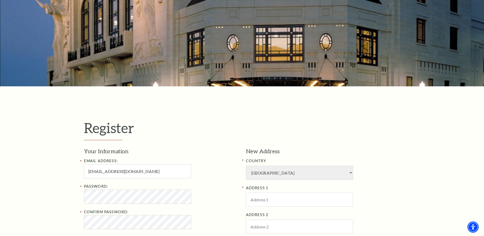
type input "4121 Hawthorn Lane"
type input "Fort Worth"
type input "76137"
type input "817-336-5551"
type input "rhonda.moseley@smiledoctors.com"
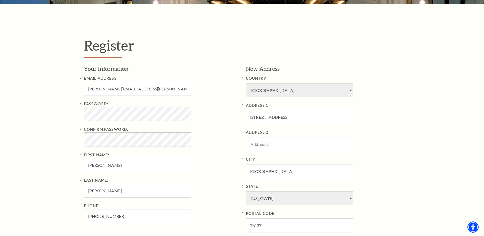
scroll to position [179, 0]
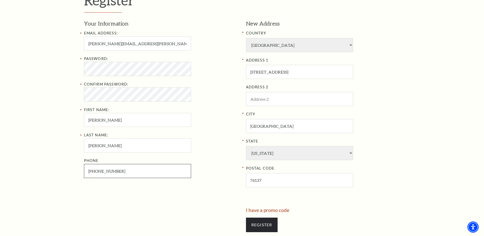
drag, startPoint x: 122, startPoint y: 172, endPoint x: 80, endPoint y: 169, distance: 42.3
click at [80, 169] on div "Register Your Information Email Address: rhonda.moseley@smiledoctors.com Passwo…" at bounding box center [242, 115] width 327 height 312
type input "682-225-6506"
click at [194, 197] on div "Your Information Email Address: rhonda.moseley@smiledoctors.com Password: Confi…" at bounding box center [163, 114] width 158 height 188
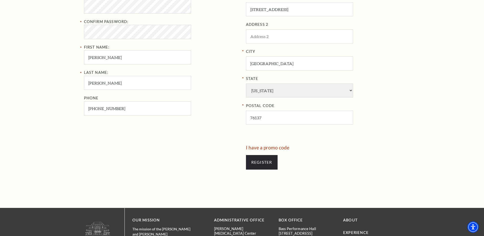
scroll to position [281, 0]
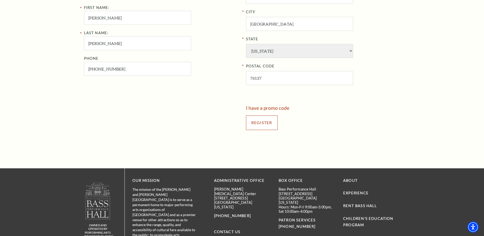
click at [263, 123] on input "Register" at bounding box center [262, 122] width 32 height 14
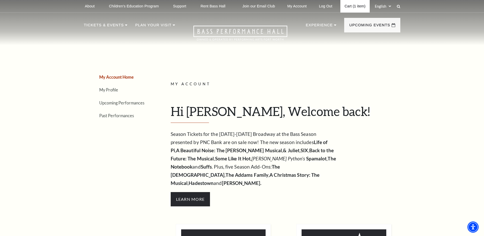
click at [356, 7] on link "Cart (1 item)" at bounding box center [355, 6] width 29 height 13
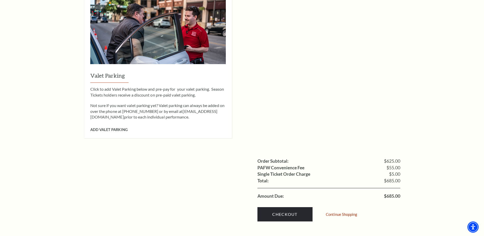
scroll to position [485, 0]
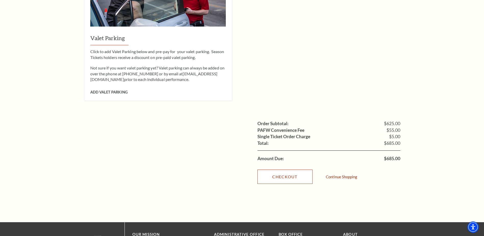
click at [280, 170] on link "Checkout" at bounding box center [285, 177] width 55 height 14
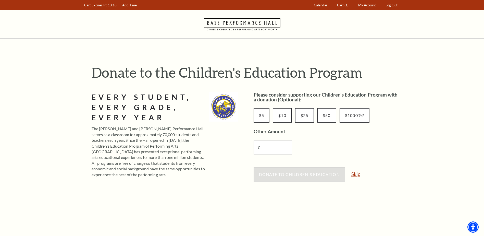
click at [359, 174] on link "Skip" at bounding box center [356, 174] width 9 height 5
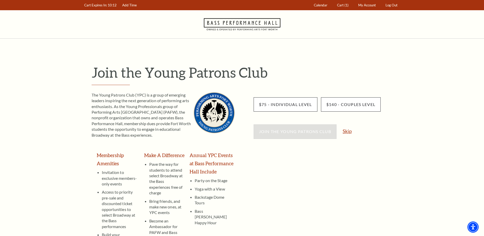
click at [347, 131] on link "Skip" at bounding box center [347, 131] width 9 height 5
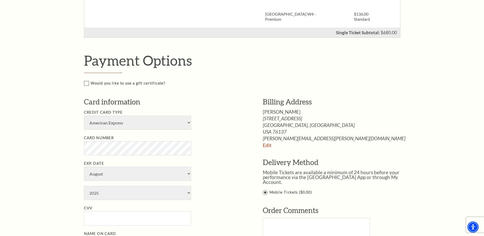
scroll to position [255, 0]
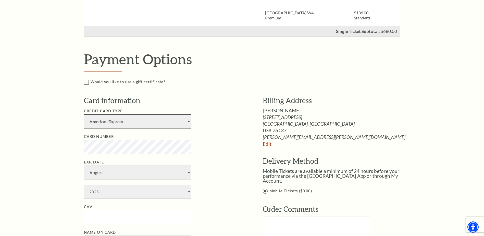
click at [189, 121] on select "American Express Visa Master Card Discover" at bounding box center [137, 121] width 107 height 14
select select "24"
click at [84, 114] on select "American Express Visa Master Card Discover" at bounding box center [137, 121] width 107 height 14
click at [222, 161] on li "Exp. Date January February March April May June July August September October N…" at bounding box center [166, 179] width 164 height 40
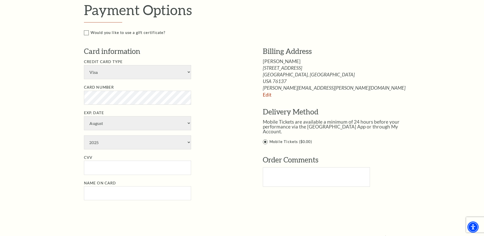
scroll to position [306, 0]
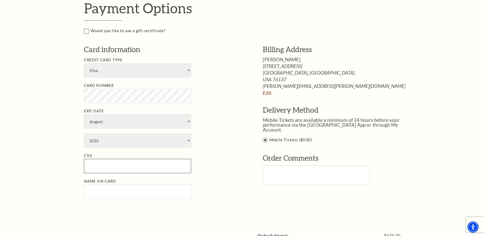
click at [106, 166] on input "CVV" at bounding box center [137, 166] width 107 height 14
type input "496"
click at [210, 159] on li "CVV 496" at bounding box center [166, 163] width 164 height 20
click at [189, 121] on select "January February March April May June July August September October November De…" at bounding box center [137, 121] width 107 height 14
select select "6"
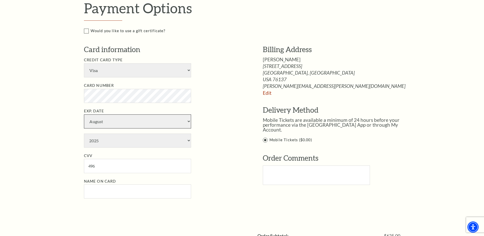
click at [84, 114] on select "January February March April May June July August September October November De…" at bounding box center [137, 121] width 107 height 14
click at [250, 175] on div "Billing Address Rhonda Moseley 4121 Hawthorn Lane Fort Worth, TX Edit Edit" at bounding box center [330, 118] width 164 height 148
click at [116, 194] on input "Name on Card" at bounding box center [137, 191] width 107 height 14
click at [118, 193] on input "Name on Card" at bounding box center [137, 191] width 107 height 14
type input "Rhonda Moseley"
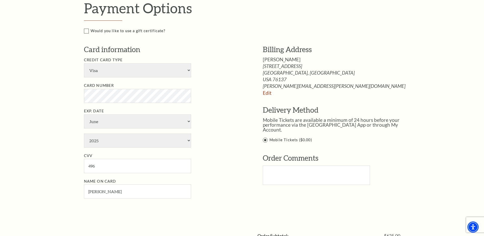
click at [245, 186] on li "Name on Card Rhonda Moseley" at bounding box center [166, 188] width 164 height 20
click at [189, 70] on select "American Express Visa Master Card Discover" at bounding box center [137, 70] width 107 height 14
select select "28"
click at [84, 63] on select "American Express Visa Master Card Discover" at bounding box center [137, 70] width 107 height 14
click at [245, 149] on ul "Credit Card Type American Express Visa Master Card Discover Card Number Exp. Da…" at bounding box center [166, 128] width 164 height 142
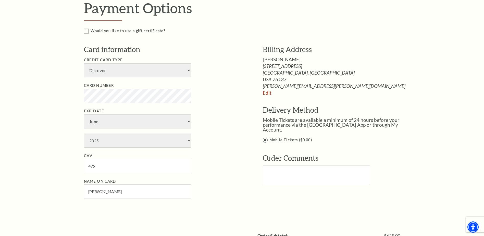
click at [212, 125] on li "Exp. Date January February March April May June July August September October N…" at bounding box center [166, 128] width 164 height 40
click at [173, 122] on select "January February March April May June July August September October November De…" at bounding box center [137, 121] width 107 height 14
select select "5"
click at [84, 114] on select "January February March April May June July August September October November De…" at bounding box center [137, 121] width 107 height 14
click at [126, 139] on select "2025 2026 2027 2028 2029 2030 2031 2032 2033 2034" at bounding box center [137, 141] width 107 height 14
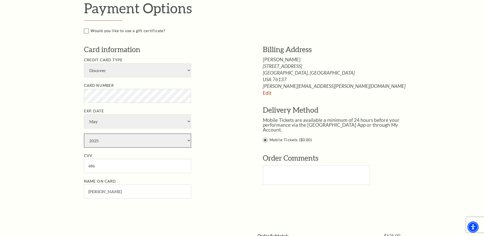
select select "2029"
click at [84, 134] on select "2025 2026 2027 2028 2029 2030 2031 2032 2033 2034" at bounding box center [137, 141] width 107 height 14
click at [240, 175] on ul "Credit Card Type American Express Visa Master Card Discover Card Number Exp. Da…" at bounding box center [166, 128] width 164 height 142
click at [135, 166] on input "496" at bounding box center [137, 166] width 107 height 14
type input "4"
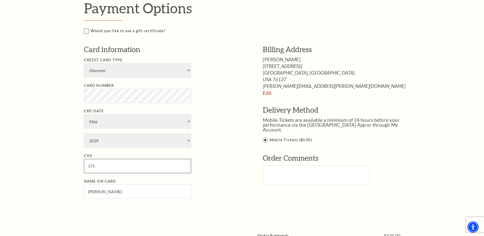
type input "175"
click at [227, 185] on li "Name on Card Rhonda Moseley" at bounding box center [166, 188] width 164 height 20
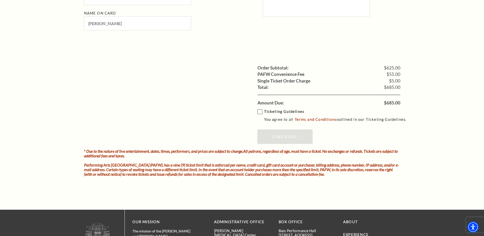
scroll to position [485, 0]
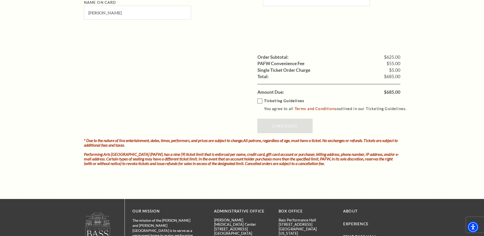
click at [260, 102] on label "Ticketing Guidelines You agree to all Terms and Conditions outlined in our Tick…" at bounding box center [335, 105] width 154 height 14
click at [0, 0] on input "Ticketing Guidelines You agree to all Terms and Conditions outlined in our Tick…" at bounding box center [0, 0] width 0 height 0
click at [341, 117] on div "Ticketing Guidelines You agree to all Terms and Conditions outlined in our Tick…" at bounding box center [329, 116] width 143 height 43
click at [293, 124] on link "Checkout" at bounding box center [285, 126] width 55 height 14
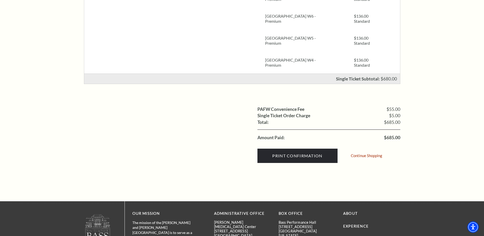
scroll to position [179, 0]
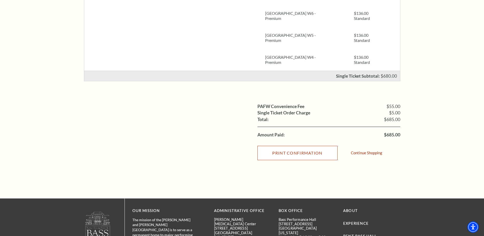
click at [307, 154] on input "Print Confirmation" at bounding box center [298, 153] width 80 height 14
